Goal: Check status: Check status

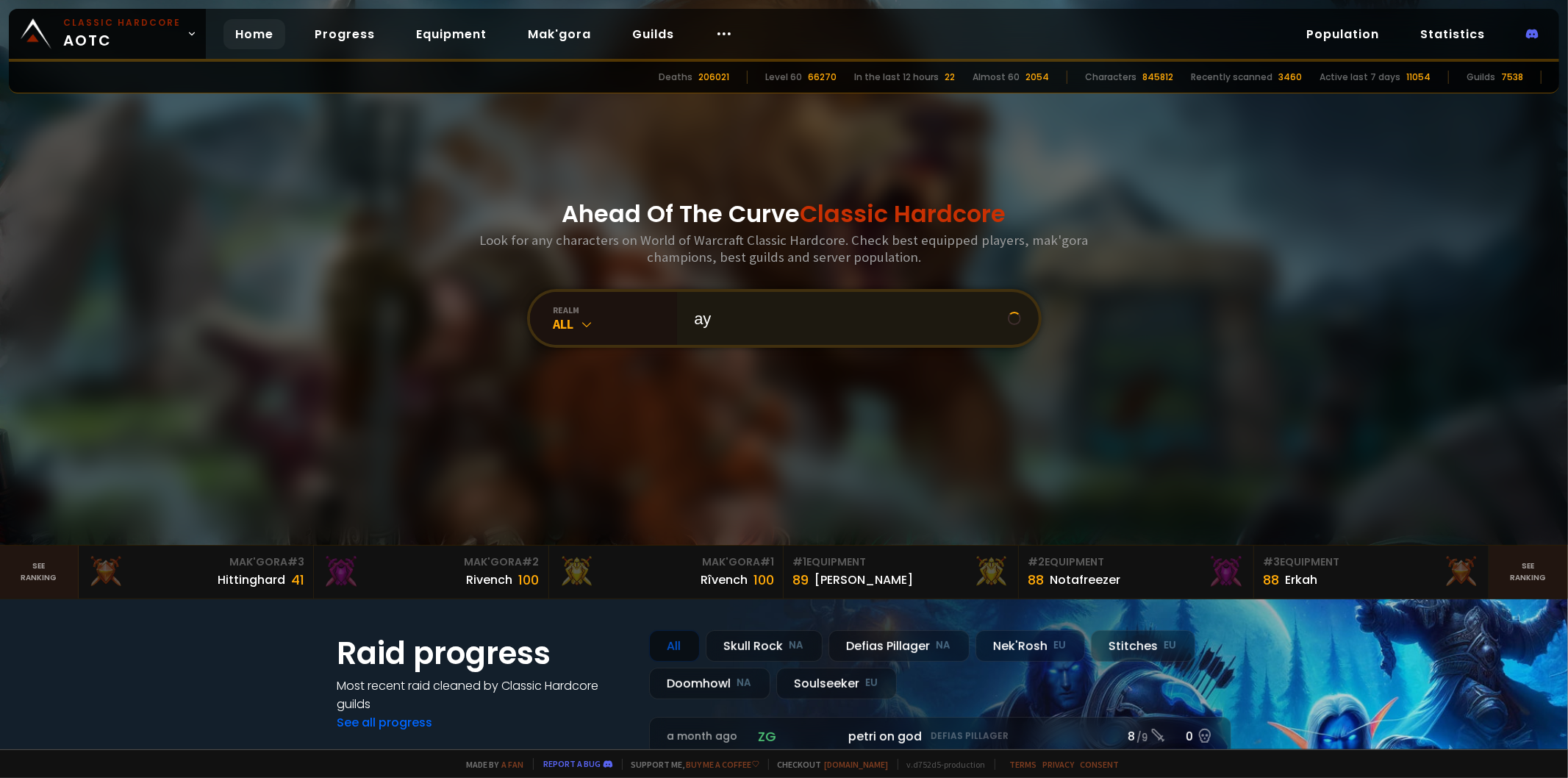
type input "а"
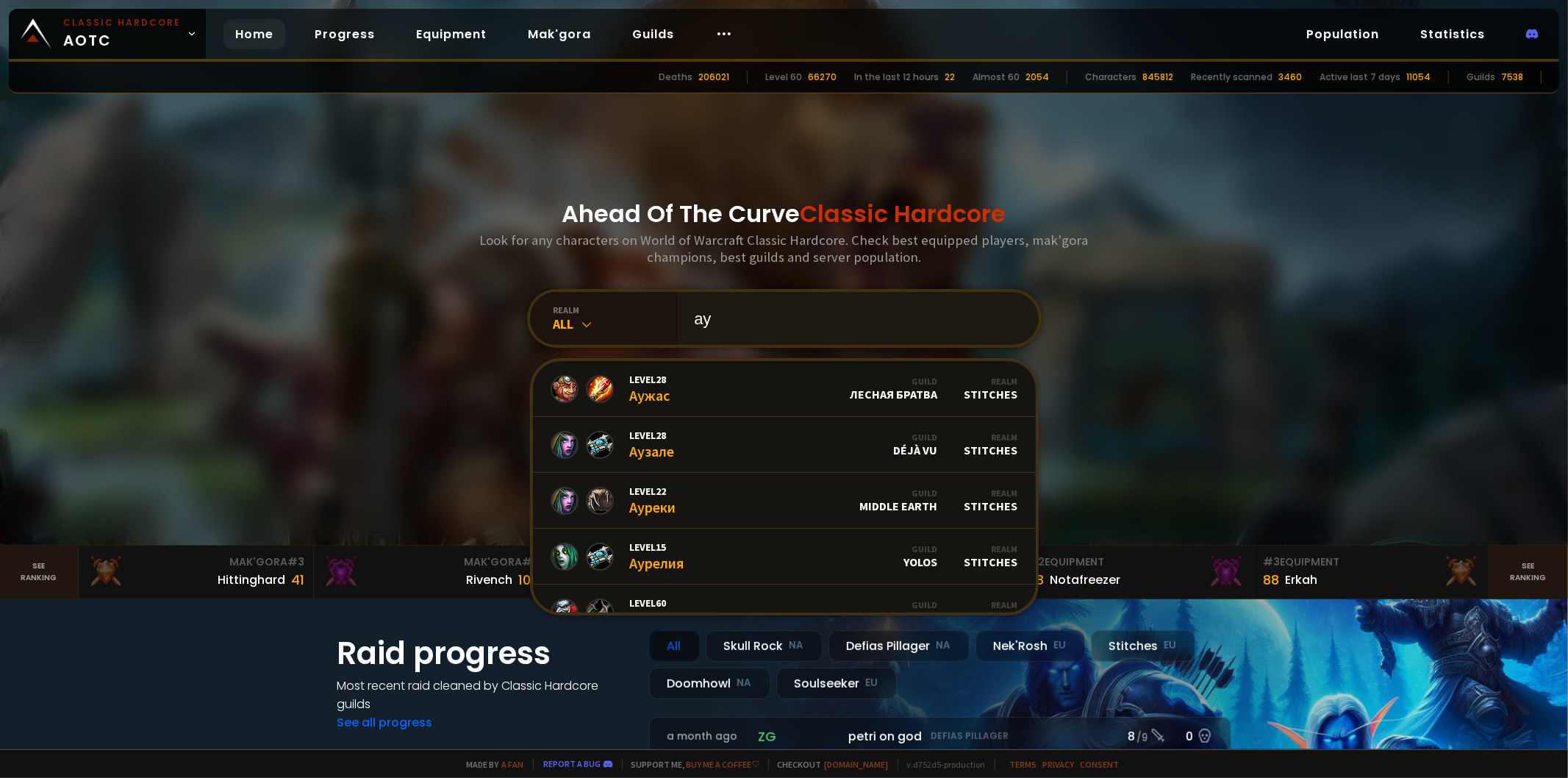
type input "а"
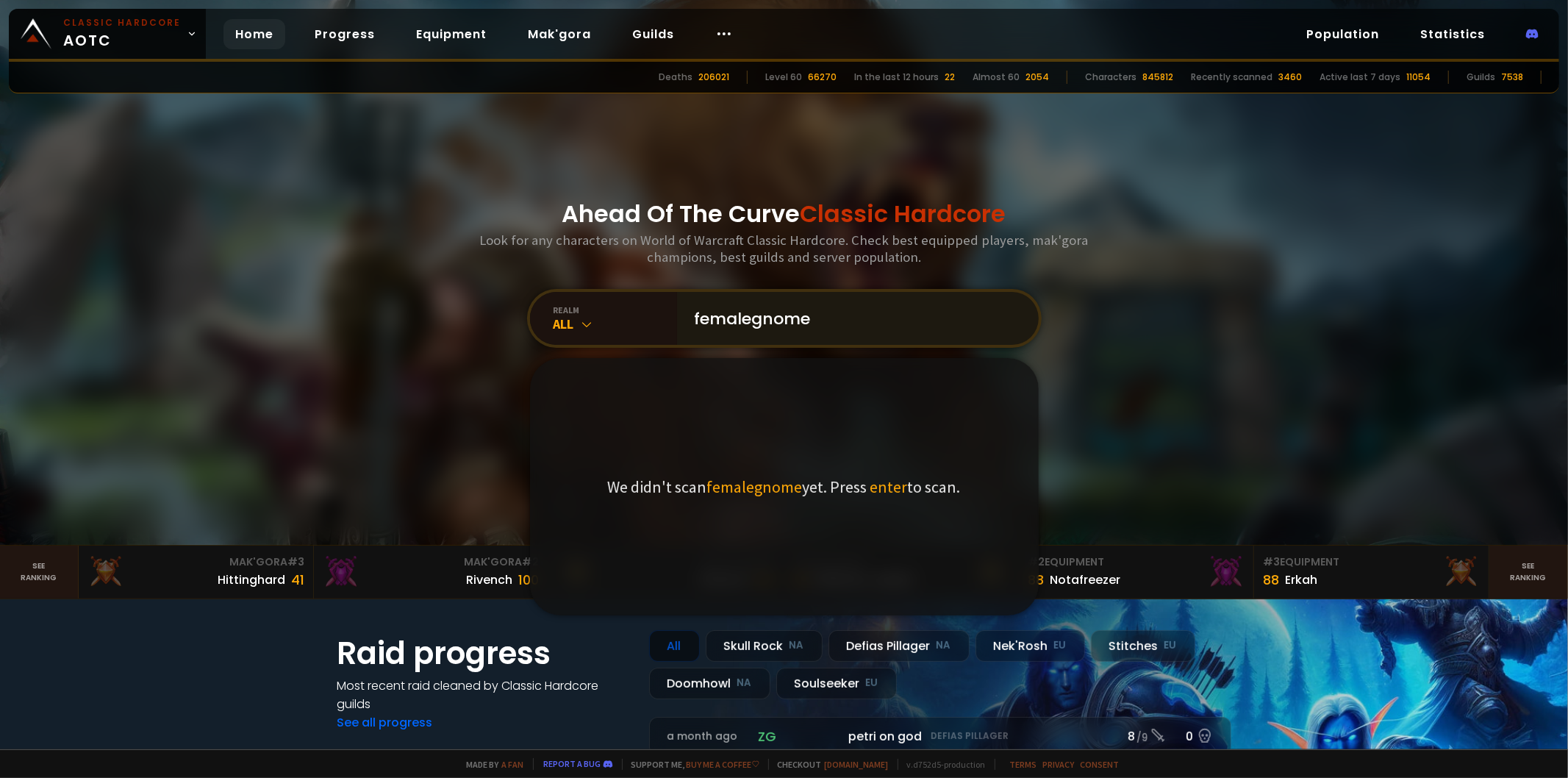
type input "femalegnomex"
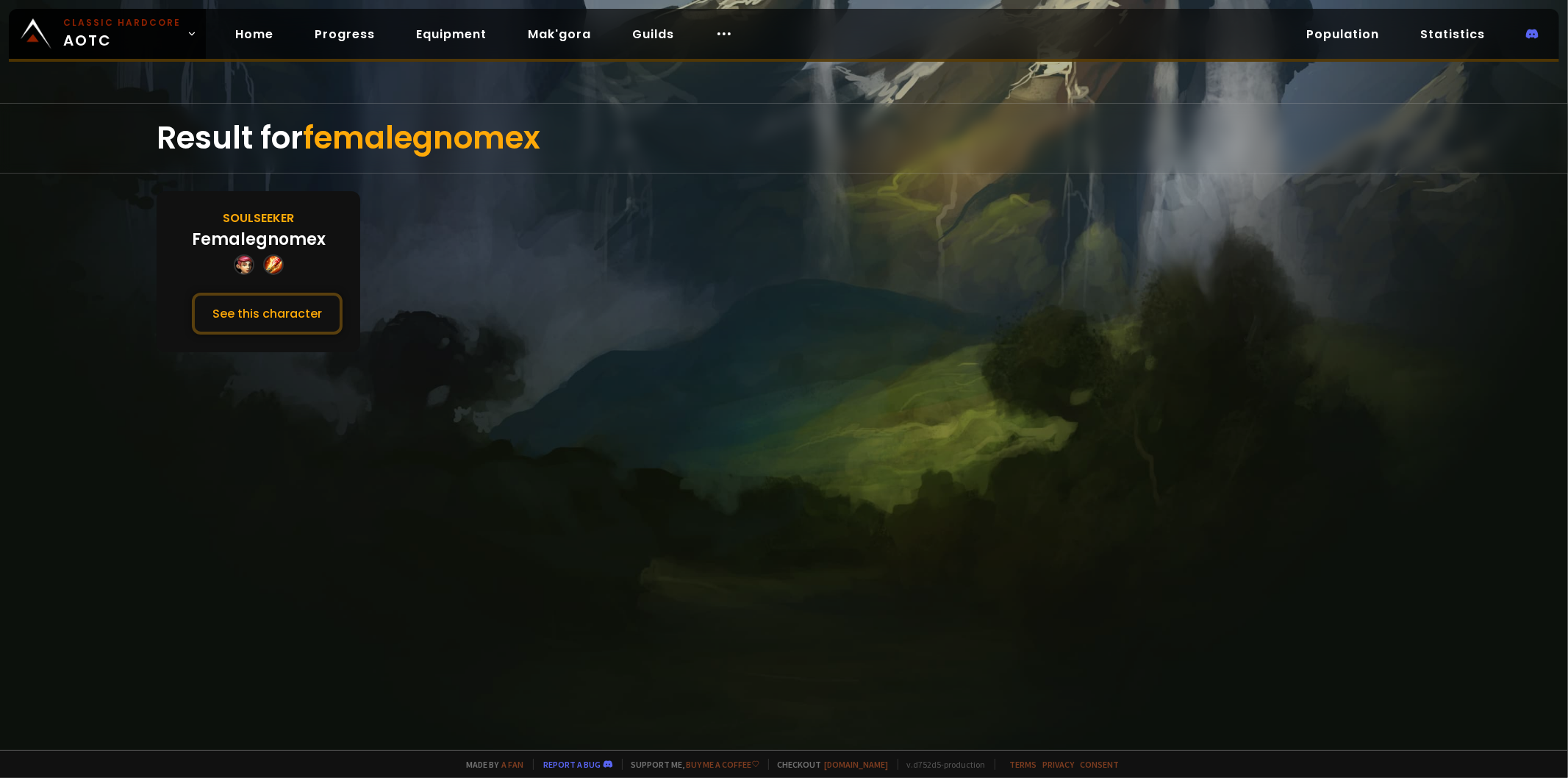
click at [274, 291] on div "Soulseeker Femalegnomex See this character" at bounding box center [258, 271] width 204 height 161
click at [269, 300] on button "See this character" at bounding box center [267, 314] width 151 height 42
